Goal: Transaction & Acquisition: Purchase product/service

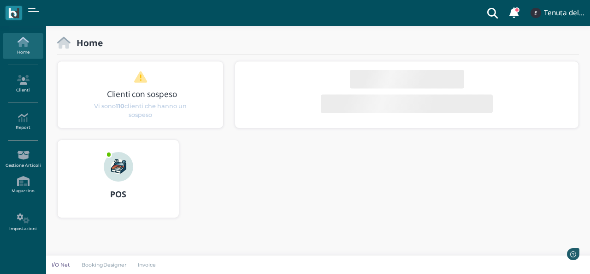
click at [113, 165] on img at bounding box center [119, 167] width 30 height 30
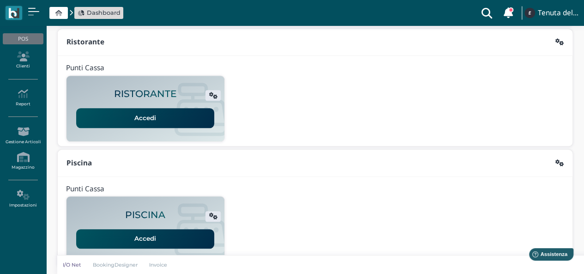
scroll to position [236, 0]
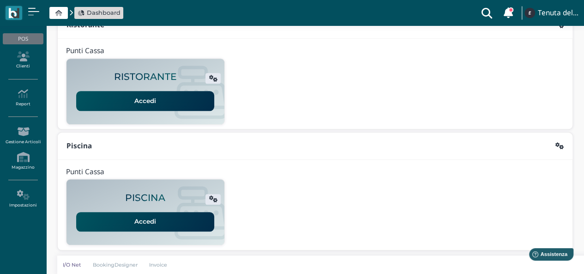
click at [181, 97] on link "Accedi" at bounding box center [145, 100] width 138 height 19
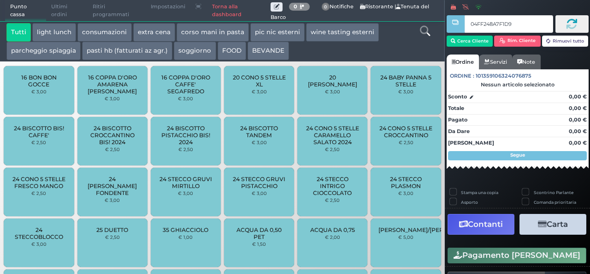
type input "04FF248A7F1D94"
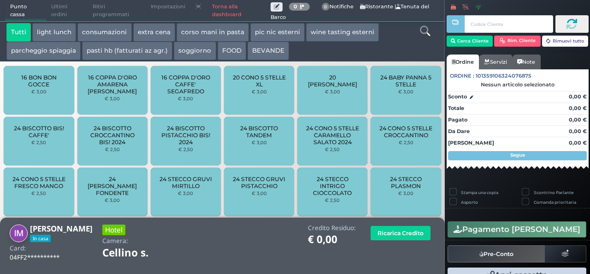
click at [160, 38] on button "extra cena" at bounding box center [154, 32] width 42 height 18
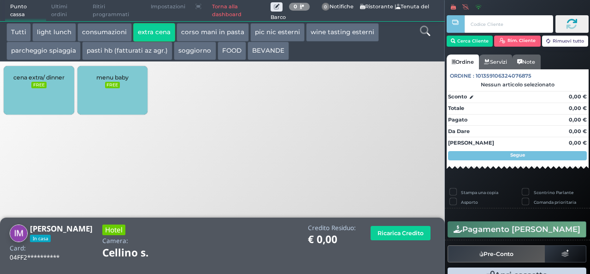
click at [54, 104] on div "cena extra/ dinner FREE" at bounding box center [39, 90] width 70 height 48
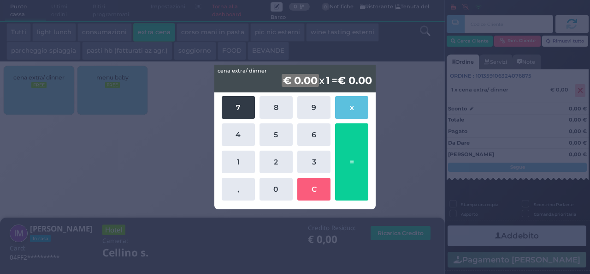
click at [231, 106] on button "7" at bounding box center [238, 107] width 33 height 23
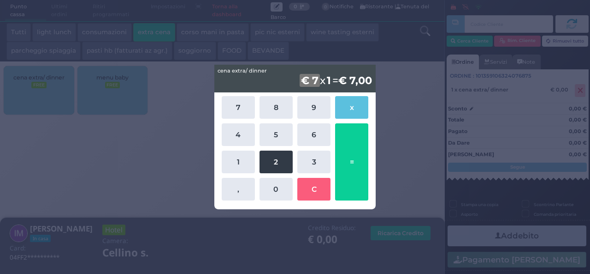
click at [290, 156] on button "2" at bounding box center [276, 161] width 33 height 23
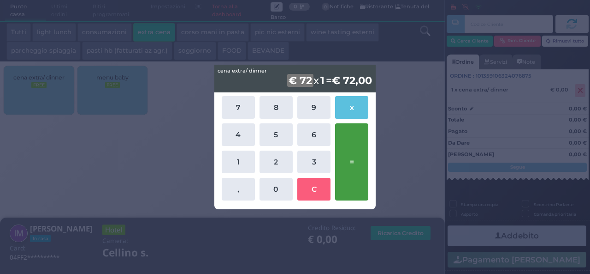
click at [351, 150] on button "=" at bounding box center [351, 161] width 33 height 77
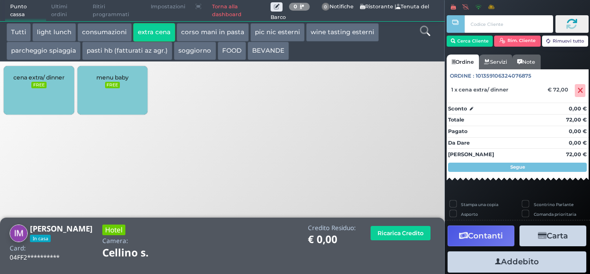
click at [511, 264] on button "Addebito" at bounding box center [517, 261] width 139 height 21
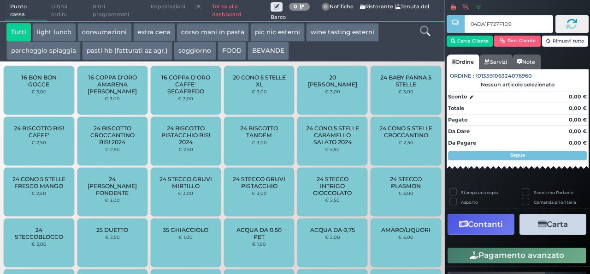
type input "04DA1F727F1D94"
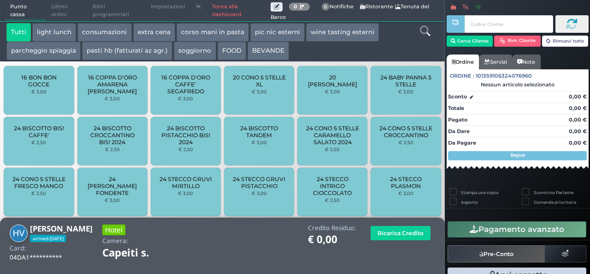
click at [149, 33] on button "extra cena" at bounding box center [154, 32] width 42 height 18
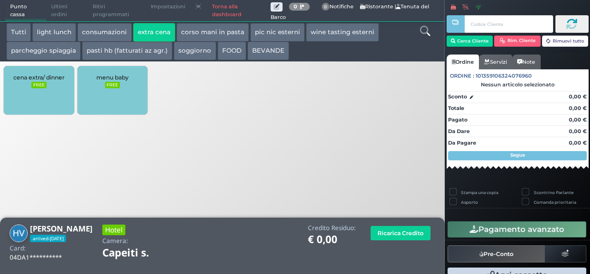
click at [42, 86] on small "FREE" at bounding box center [38, 85] width 15 height 6
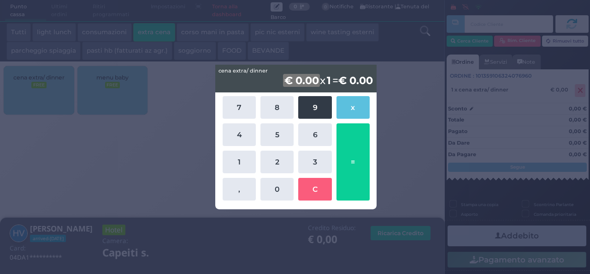
click at [316, 107] on button "9" at bounding box center [314, 107] width 33 height 23
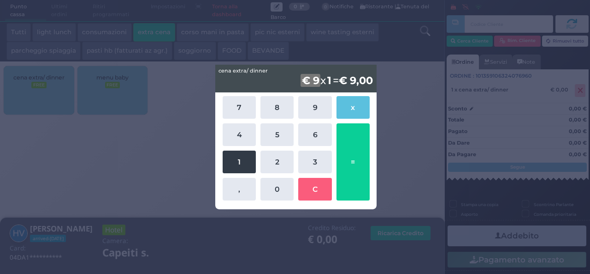
click at [242, 161] on button "1" at bounding box center [239, 161] width 33 height 23
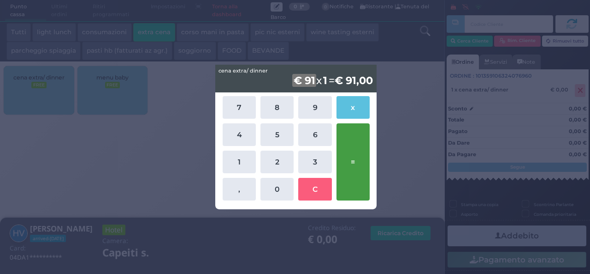
click at [355, 161] on button "=" at bounding box center [353, 161] width 33 height 77
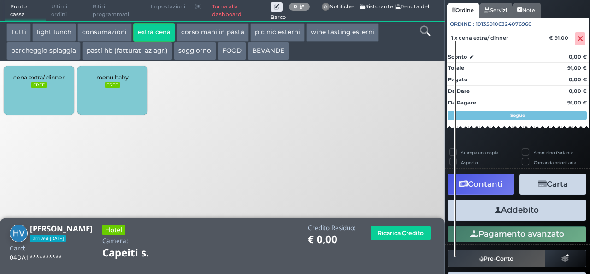
scroll to position [74, 0]
click at [513, 207] on button "Addebito" at bounding box center [517, 209] width 139 height 21
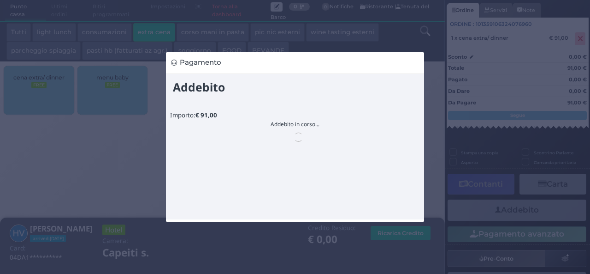
scroll to position [0, 0]
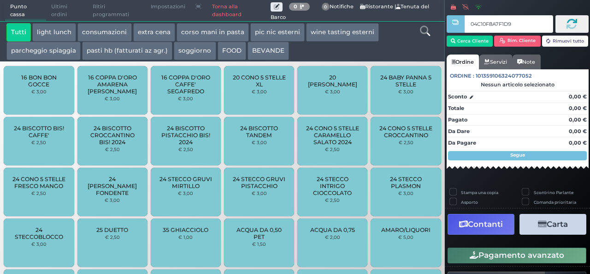
type input "04C10F8A7F1D90"
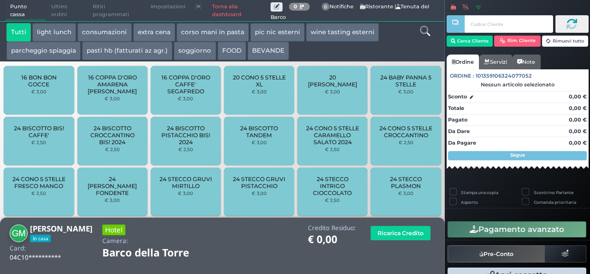
click at [166, 36] on button "extra cena" at bounding box center [154, 32] width 42 height 18
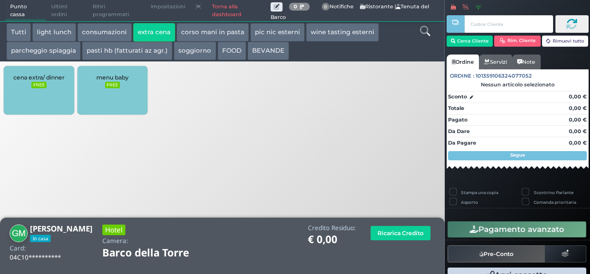
click at [11, 89] on div "cena extra/ dinner FREE" at bounding box center [39, 90] width 70 height 48
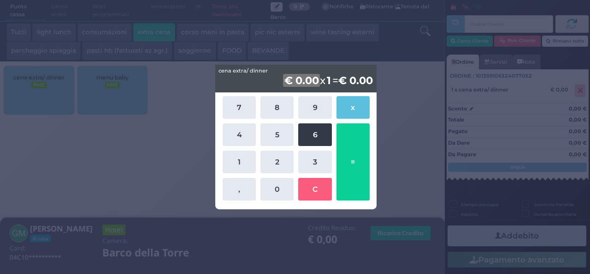
click at [303, 136] on button "6" at bounding box center [314, 134] width 33 height 23
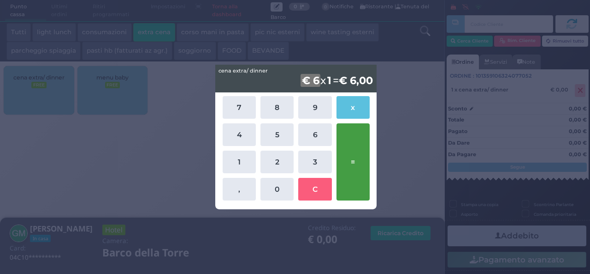
click at [350, 173] on button "=" at bounding box center [353, 161] width 33 height 77
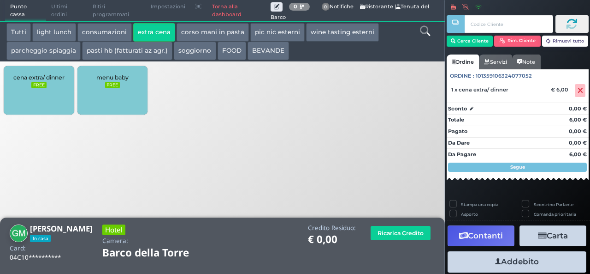
click at [545, 264] on button "Addebito" at bounding box center [517, 261] width 139 height 21
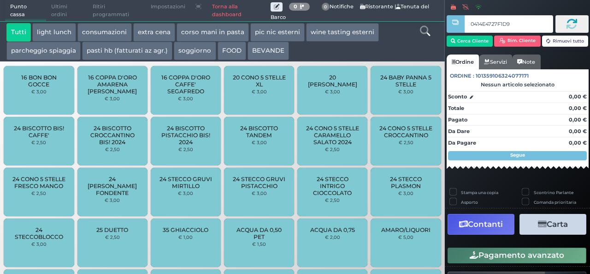
type input "0414E4727F1D90"
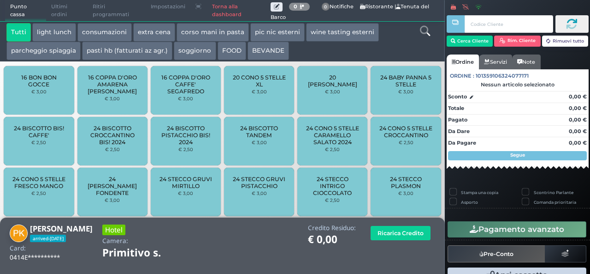
click at [153, 31] on button "extra cena" at bounding box center [154, 32] width 42 height 18
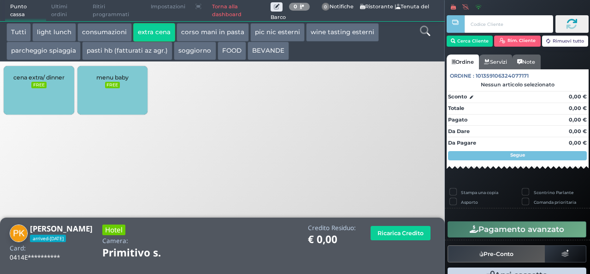
click at [51, 82] on div "cena extra/ dinner FREE" at bounding box center [39, 90] width 70 height 48
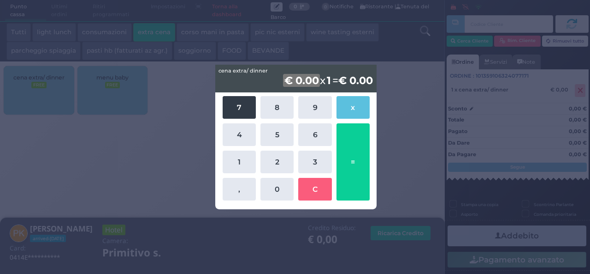
click at [254, 102] on button "7" at bounding box center [239, 107] width 33 height 23
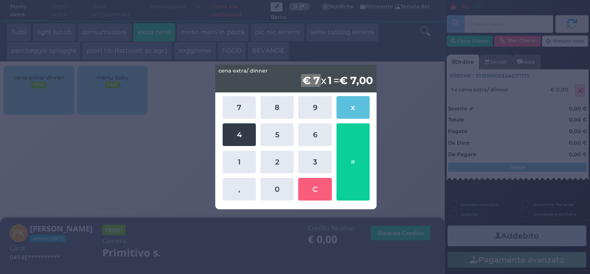
click at [251, 126] on button "4" at bounding box center [239, 134] width 33 height 23
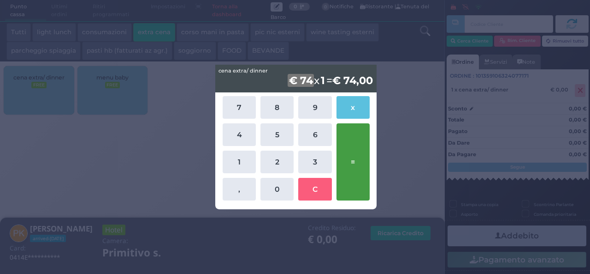
click at [354, 142] on button "=" at bounding box center [353, 161] width 33 height 77
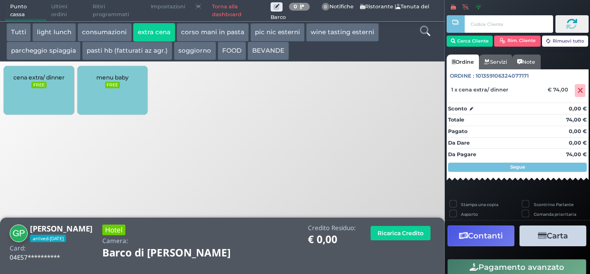
click at [48, 74] on span "cena extra/ dinner" at bounding box center [38, 77] width 51 height 7
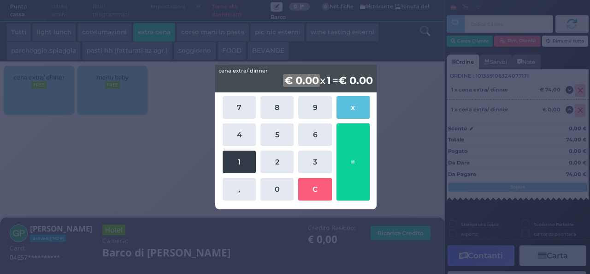
drag, startPoint x: 229, startPoint y: 173, endPoint x: 231, endPoint y: 166, distance: 7.2
click at [231, 166] on div "7 8 9 x 4 5 6 1 2 3 , 0 C =" at bounding box center [297, 148] width 152 height 109
click at [231, 166] on button "1" at bounding box center [239, 161] width 33 height 23
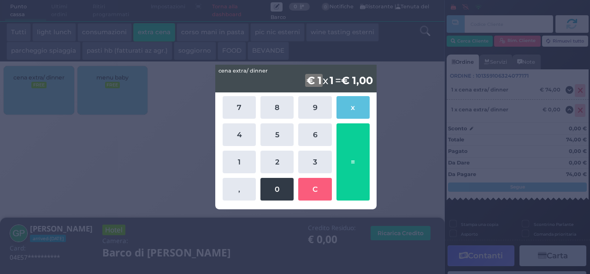
click at [274, 187] on button "0" at bounding box center [277, 189] width 33 height 23
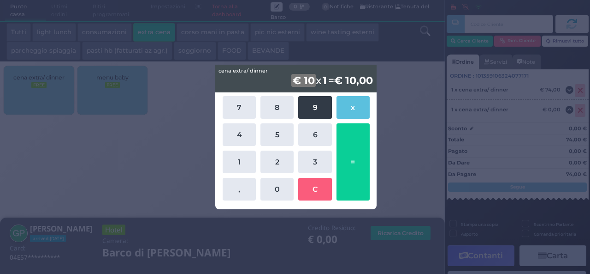
click at [310, 100] on button "9" at bounding box center [314, 107] width 33 height 23
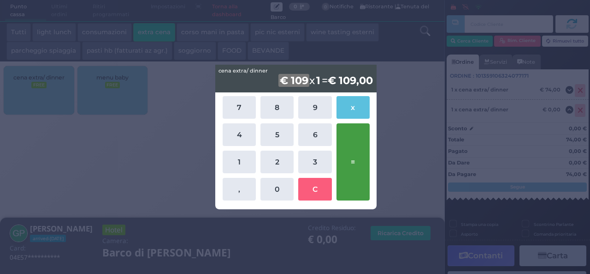
click at [362, 168] on button "=" at bounding box center [353, 161] width 33 height 77
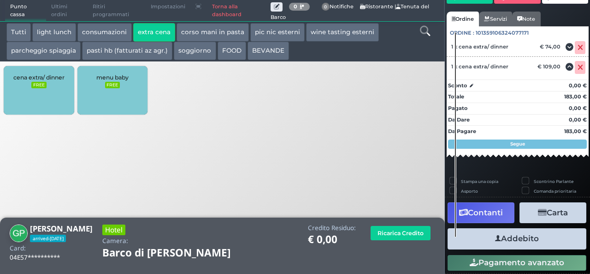
scroll to position [68, 0]
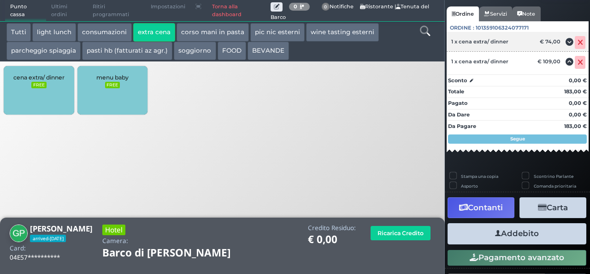
click at [578, 42] on icon at bounding box center [581, 42] width 6 height 0
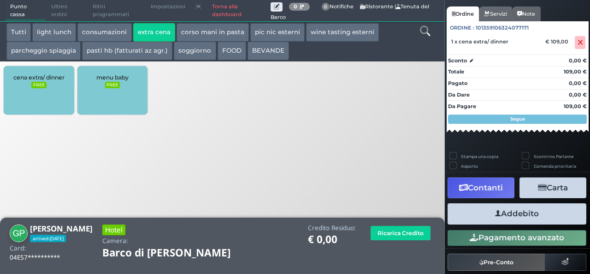
click at [499, 217] on button "Addebito" at bounding box center [517, 213] width 139 height 21
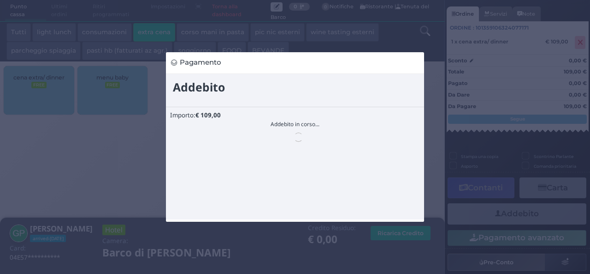
scroll to position [0, 0]
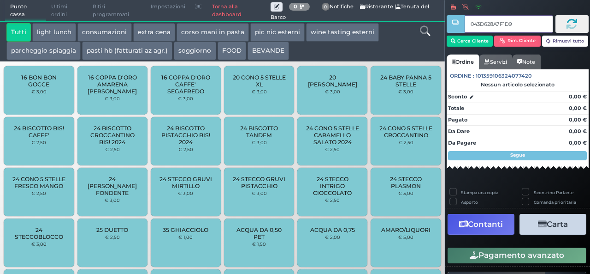
type input "043D628A7F1D91"
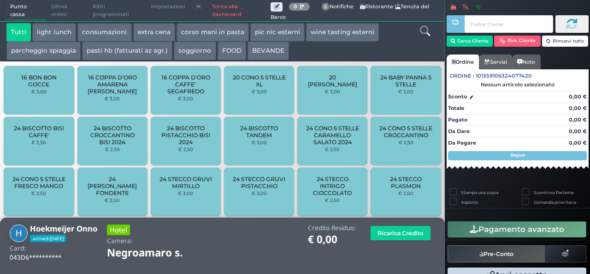
click at [162, 33] on button "extra cena" at bounding box center [154, 32] width 42 height 18
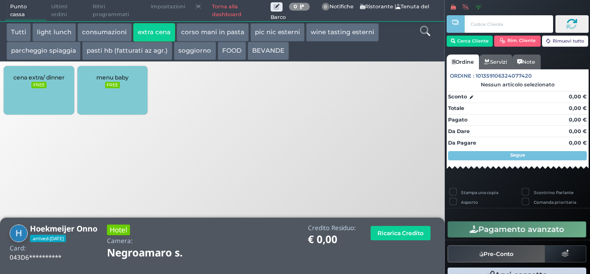
click at [58, 91] on div "cena extra/ dinner FREE" at bounding box center [39, 90] width 70 height 48
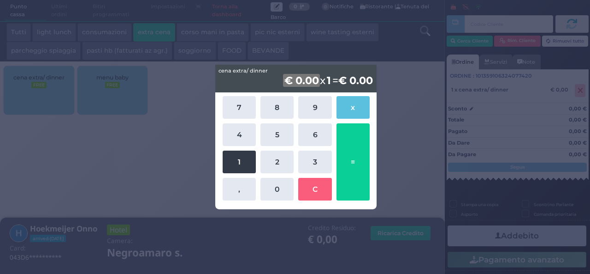
click at [233, 162] on button "1" at bounding box center [239, 161] width 33 height 23
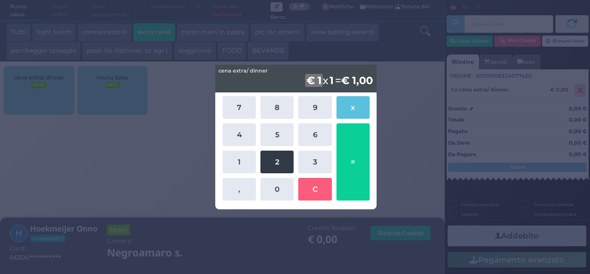
click at [278, 167] on button "2" at bounding box center [277, 161] width 33 height 23
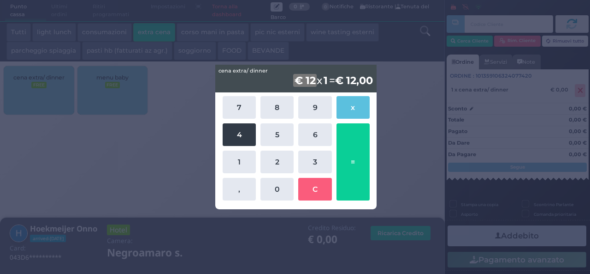
click at [245, 132] on button "4" at bounding box center [239, 134] width 33 height 23
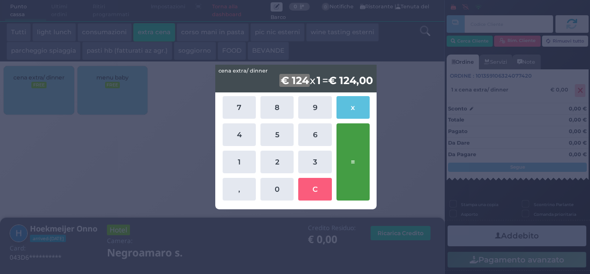
click at [358, 154] on button "=" at bounding box center [353, 161] width 33 height 77
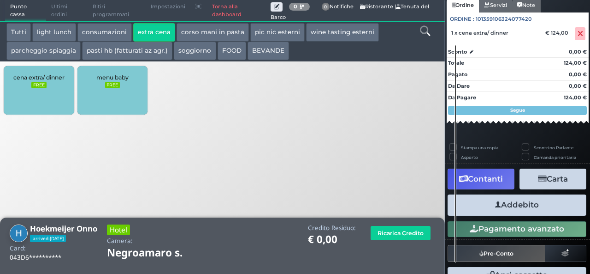
scroll to position [82, 0]
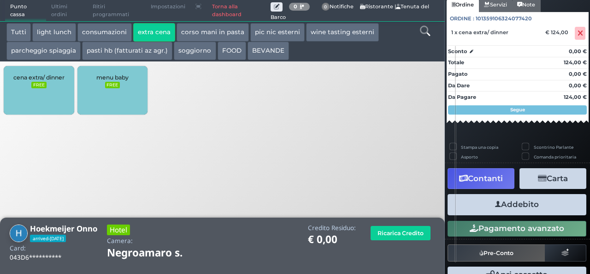
click at [506, 205] on button "Addebito" at bounding box center [517, 204] width 139 height 21
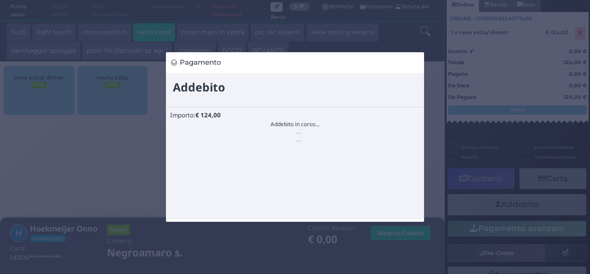
scroll to position [0, 0]
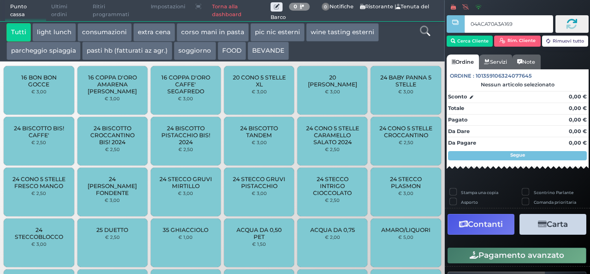
type input "04ACA70A3A1690"
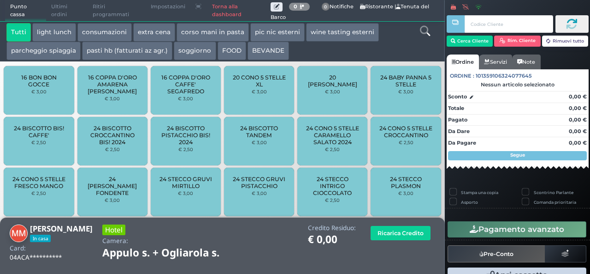
click at [157, 30] on button "extra cena" at bounding box center [154, 32] width 42 height 18
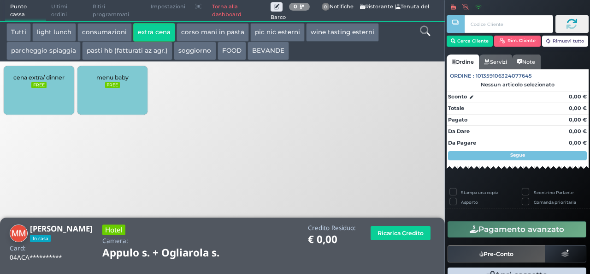
click at [29, 81] on div "cena extra/ dinner FREE" at bounding box center [39, 90] width 70 height 48
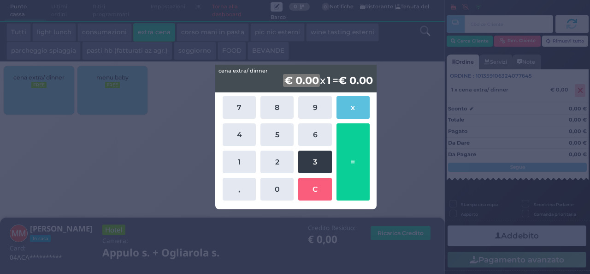
click at [306, 163] on button "3" at bounding box center [314, 161] width 33 height 23
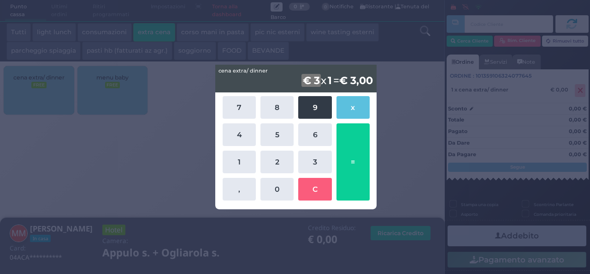
click at [310, 101] on button "9" at bounding box center [314, 107] width 33 height 23
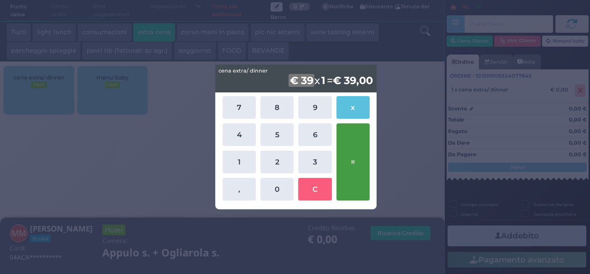
click at [354, 168] on button "=" at bounding box center [353, 161] width 33 height 77
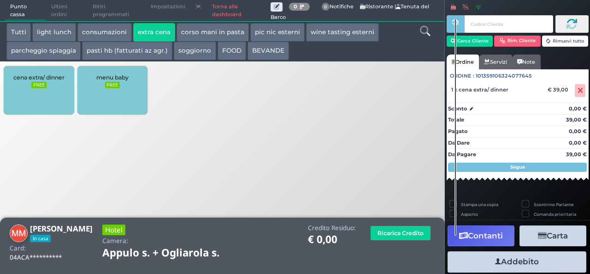
scroll to position [53, 0]
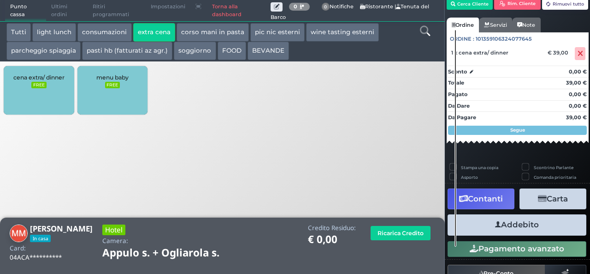
click at [497, 217] on button "Addebito" at bounding box center [517, 224] width 139 height 21
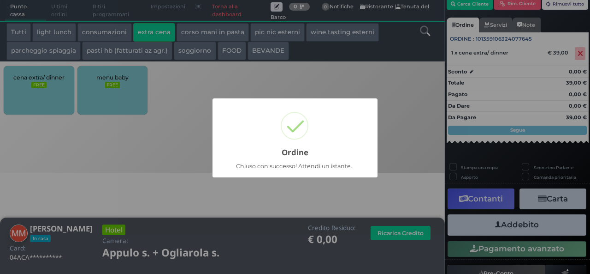
scroll to position [26, 0]
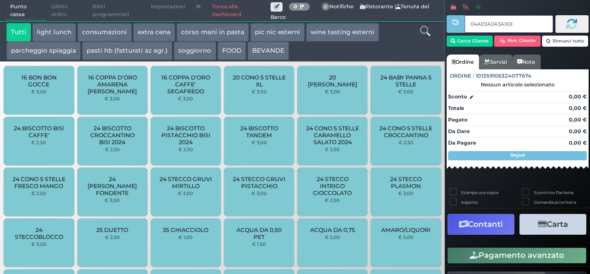
type input "04AE9A0A3A1695"
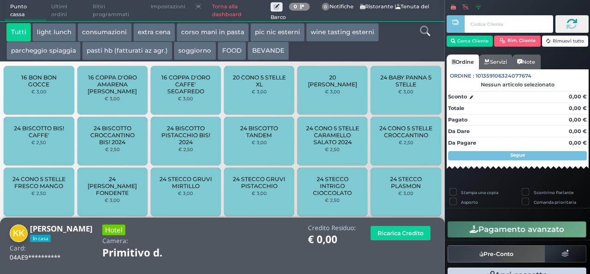
click at [154, 35] on button "extra cena" at bounding box center [154, 32] width 42 height 18
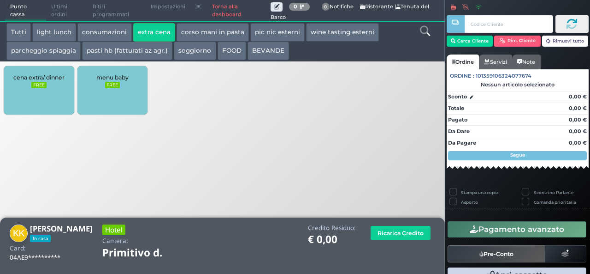
click at [36, 75] on span "cena extra/ dinner" at bounding box center [38, 77] width 51 height 7
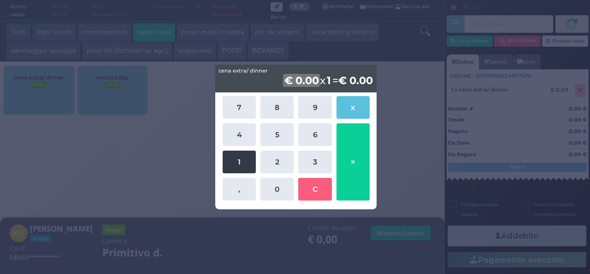
click at [252, 163] on button "1" at bounding box center [239, 161] width 33 height 23
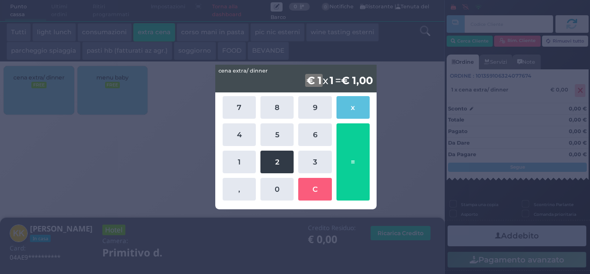
click at [276, 171] on button "2" at bounding box center [277, 161] width 33 height 23
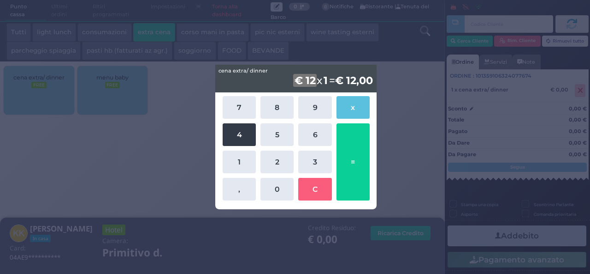
click at [240, 124] on button "4" at bounding box center [239, 134] width 33 height 23
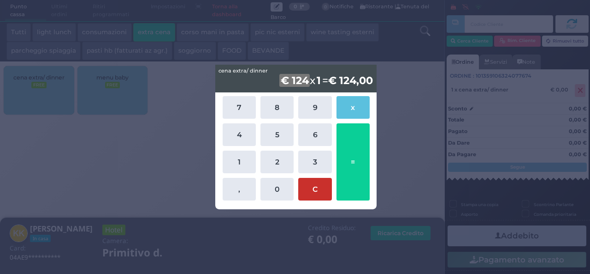
click at [311, 182] on button "C" at bounding box center [314, 189] width 33 height 23
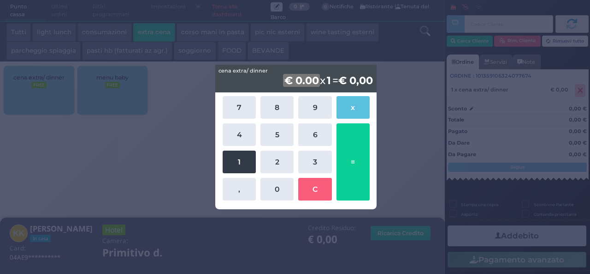
click at [253, 154] on button "1" at bounding box center [239, 161] width 33 height 23
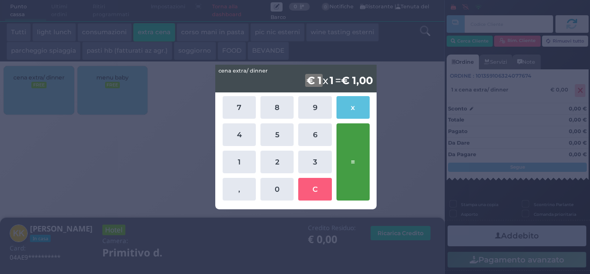
click at [343, 165] on button "=" at bounding box center [353, 161] width 33 height 77
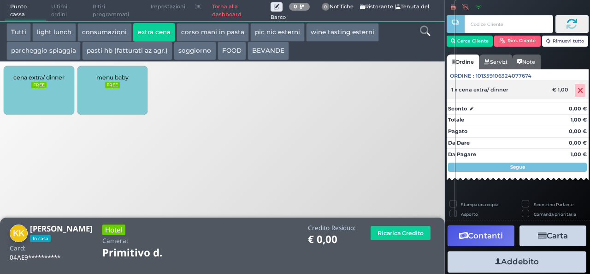
click at [578, 90] on icon at bounding box center [581, 90] width 6 height 0
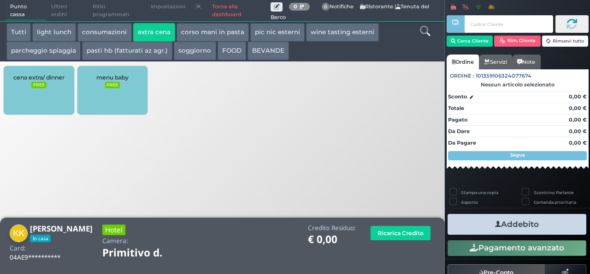
click at [41, 85] on small "FREE" at bounding box center [38, 85] width 15 height 6
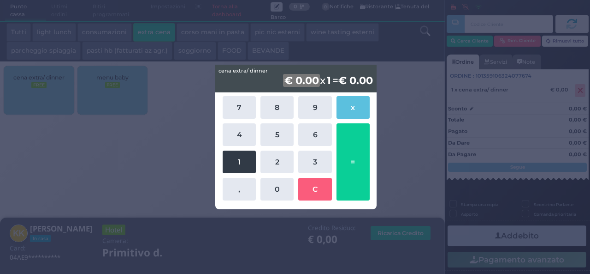
click at [233, 166] on button "1" at bounding box center [239, 161] width 33 height 23
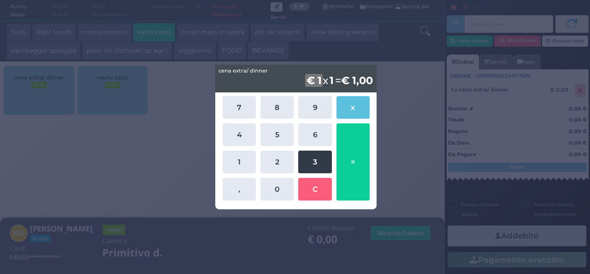
click at [315, 169] on button "3" at bounding box center [314, 161] width 33 height 23
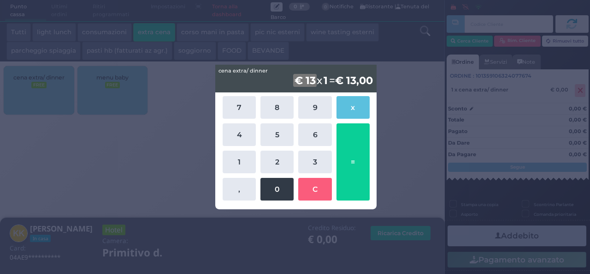
click at [281, 188] on button "0" at bounding box center [277, 189] width 33 height 23
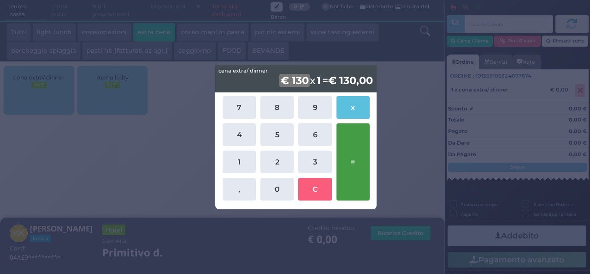
click at [359, 185] on button "=" at bounding box center [353, 161] width 33 height 77
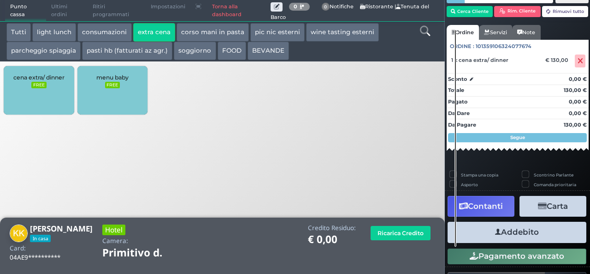
scroll to position [53, 0]
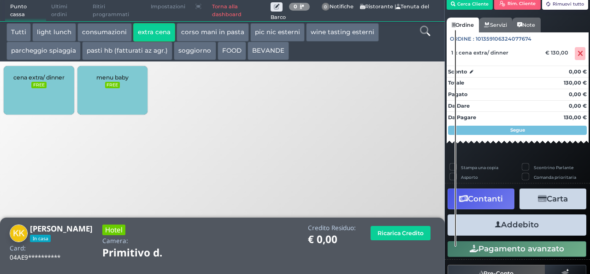
click at [503, 226] on button "Addebito" at bounding box center [517, 224] width 139 height 21
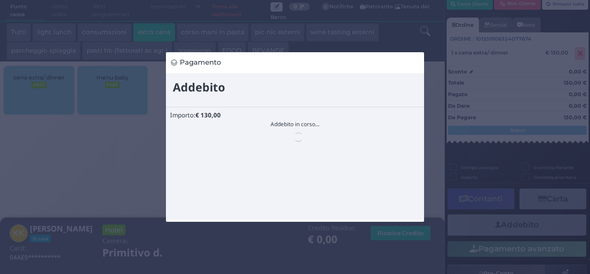
scroll to position [0, 0]
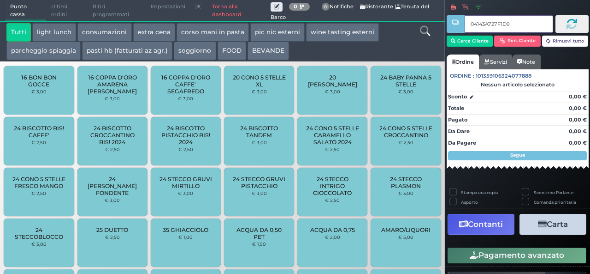
type input "04143A727F1D95"
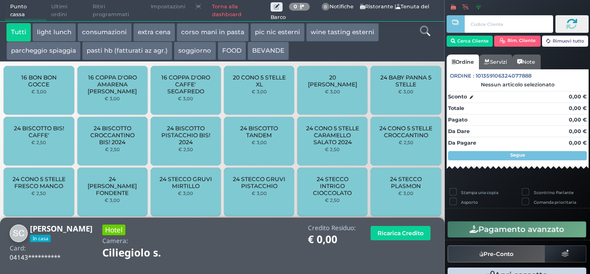
click at [158, 34] on button "extra cena" at bounding box center [154, 32] width 42 height 18
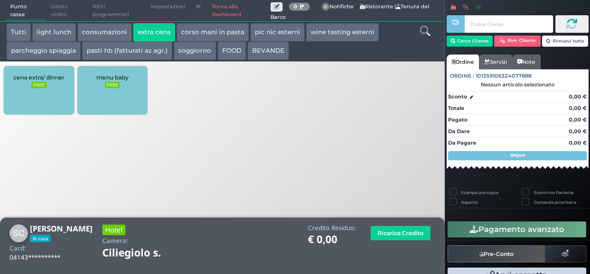
click at [48, 100] on div "cena extra/ dinner FREE" at bounding box center [39, 90] width 70 height 48
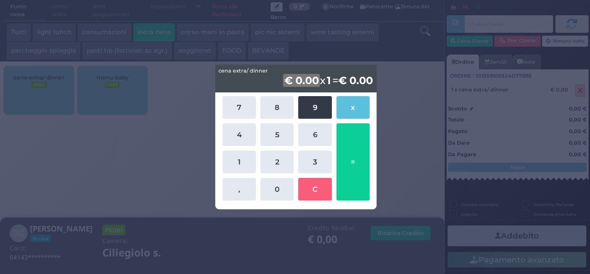
click at [304, 104] on button "9" at bounding box center [314, 107] width 33 height 23
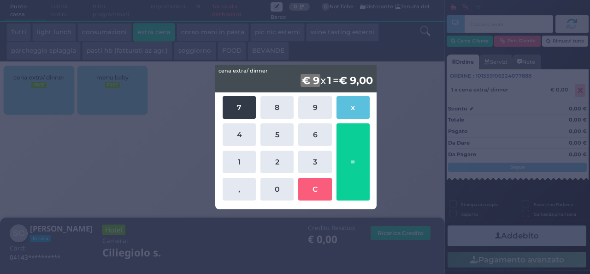
click at [240, 106] on button "7" at bounding box center [239, 107] width 33 height 23
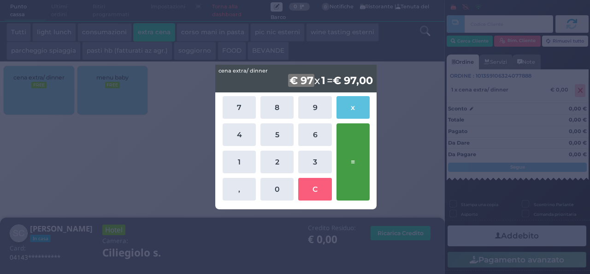
click at [344, 161] on button "=" at bounding box center [353, 161] width 33 height 77
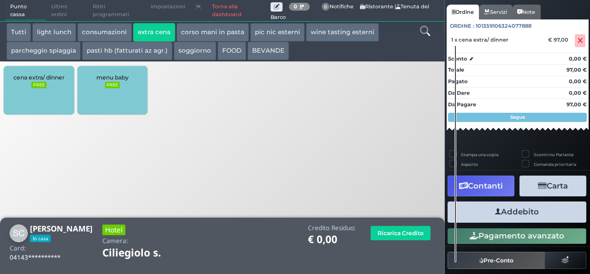
scroll to position [82, 0]
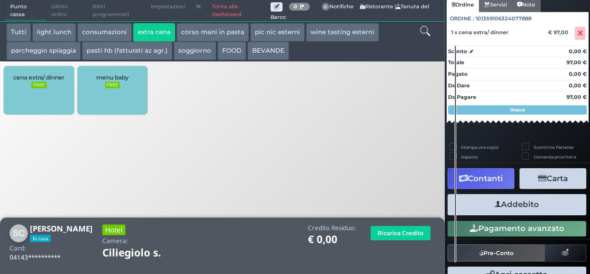
click at [495, 207] on icon "button" at bounding box center [498, 204] width 6 height 10
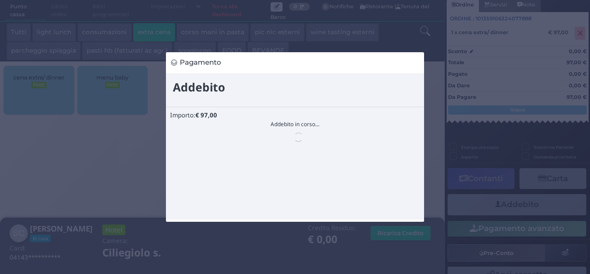
scroll to position [0, 0]
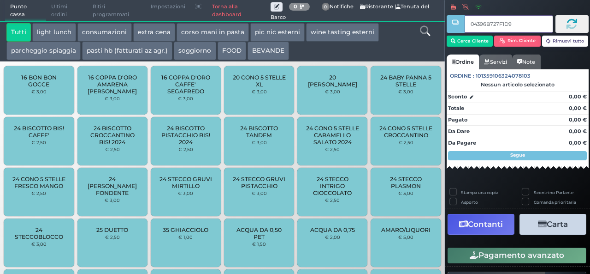
type input "04396B727F1D91"
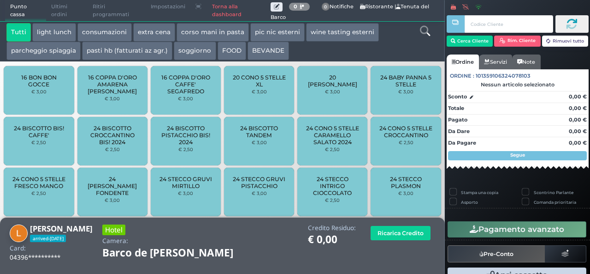
click at [148, 29] on button "extra cena" at bounding box center [154, 32] width 42 height 18
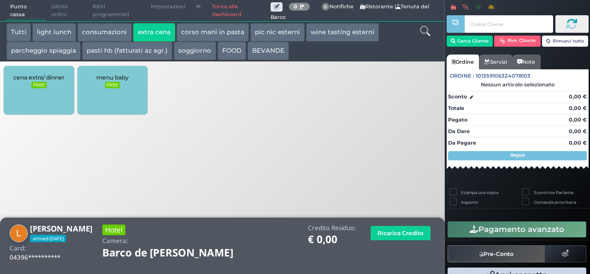
click at [25, 92] on div "cena extra/ dinner FREE" at bounding box center [39, 90] width 70 height 48
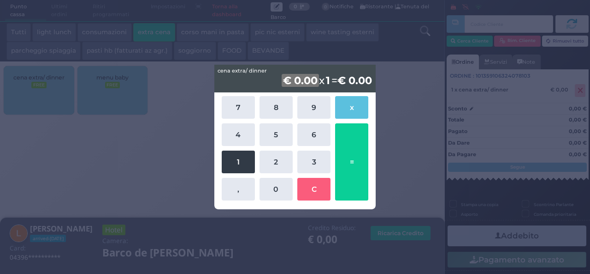
click at [230, 158] on button "1" at bounding box center [238, 161] width 33 height 23
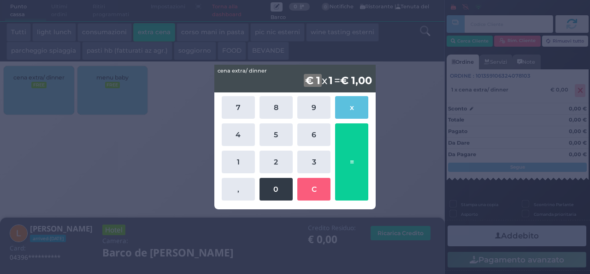
click at [279, 188] on button "0" at bounding box center [276, 189] width 33 height 23
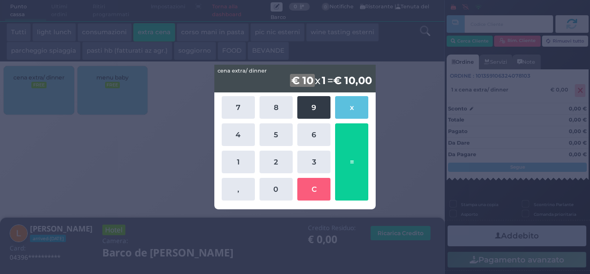
click at [307, 107] on button "9" at bounding box center [314, 107] width 33 height 23
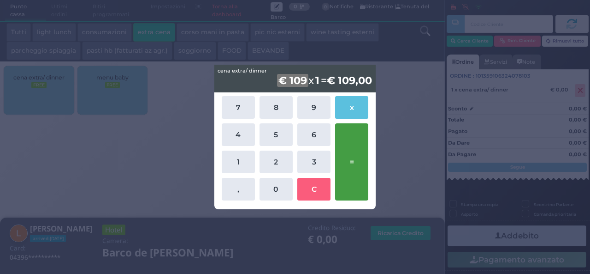
click at [353, 147] on button "=" at bounding box center [351, 161] width 33 height 77
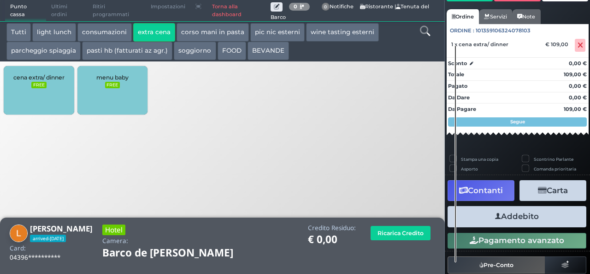
scroll to position [82, 0]
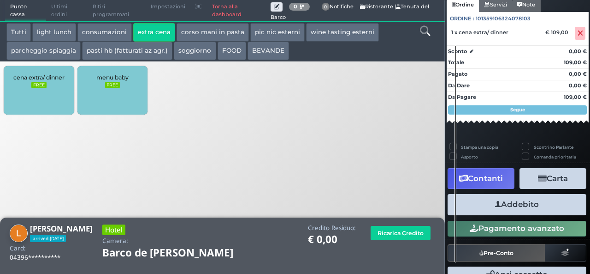
click at [525, 201] on button "Addebito" at bounding box center [517, 204] width 139 height 21
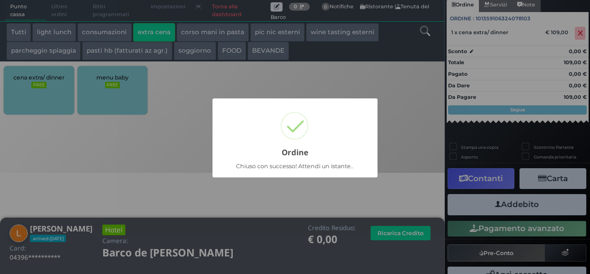
scroll to position [26, 0]
